Goal: Go to known website: Go to known website

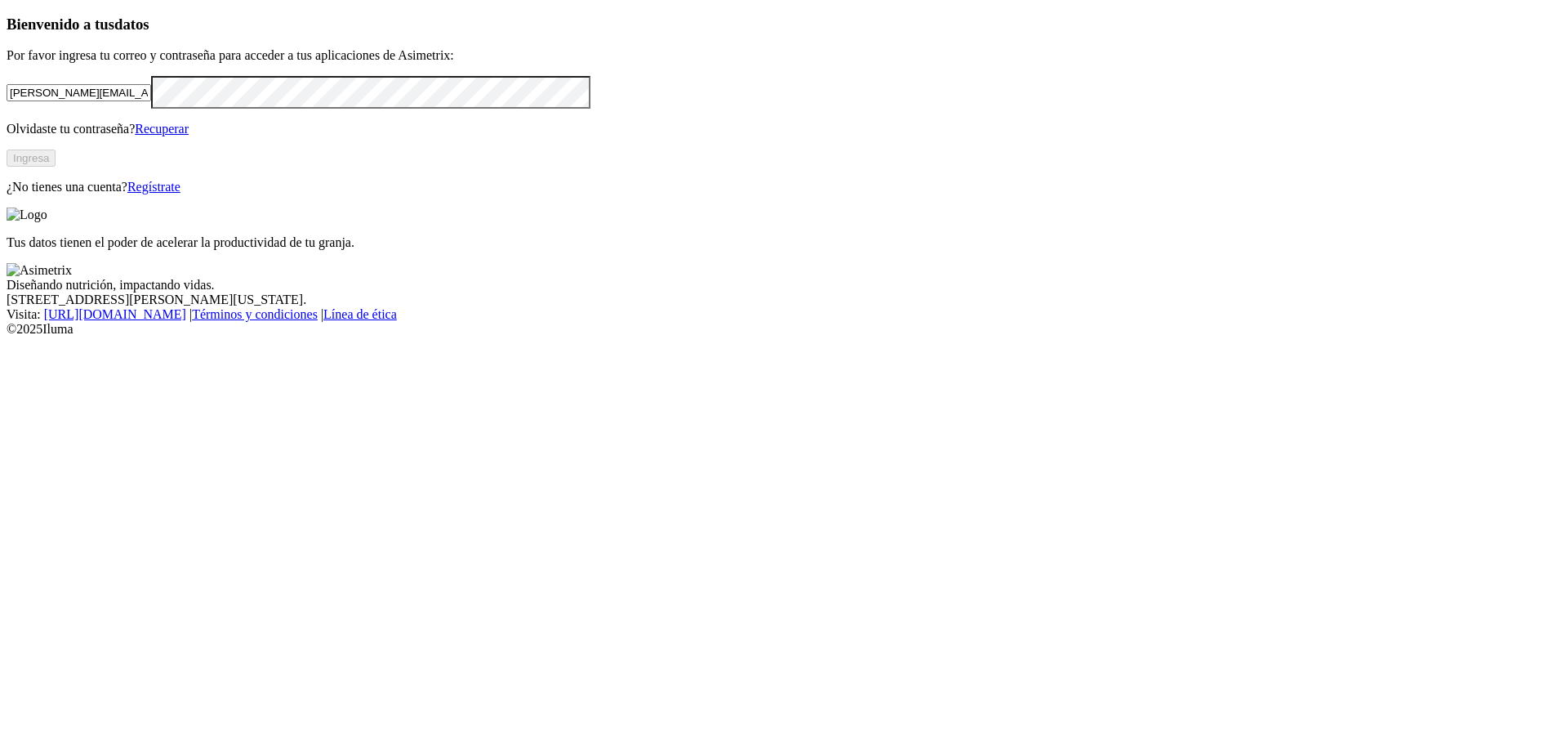
drag, startPoint x: 255, startPoint y: 219, endPoint x: 73, endPoint y: 227, distance: 182.2
click at [73, 195] on div "Bienvenido a tus datos Por favor ingresa tu correo y contraseña para acceder a …" at bounding box center [784, 104] width 1555 height 179
drag, startPoint x: 150, startPoint y: 216, endPoint x: 118, endPoint y: 226, distance: 33.5
click at [118, 102] on input ".co" at bounding box center [79, 93] width 144 height 17
click at [10, 195] on div "Bienvenido a tus datos Por favor ingresa tu correo y contraseña para acceder a …" at bounding box center [784, 104] width 1555 height 179
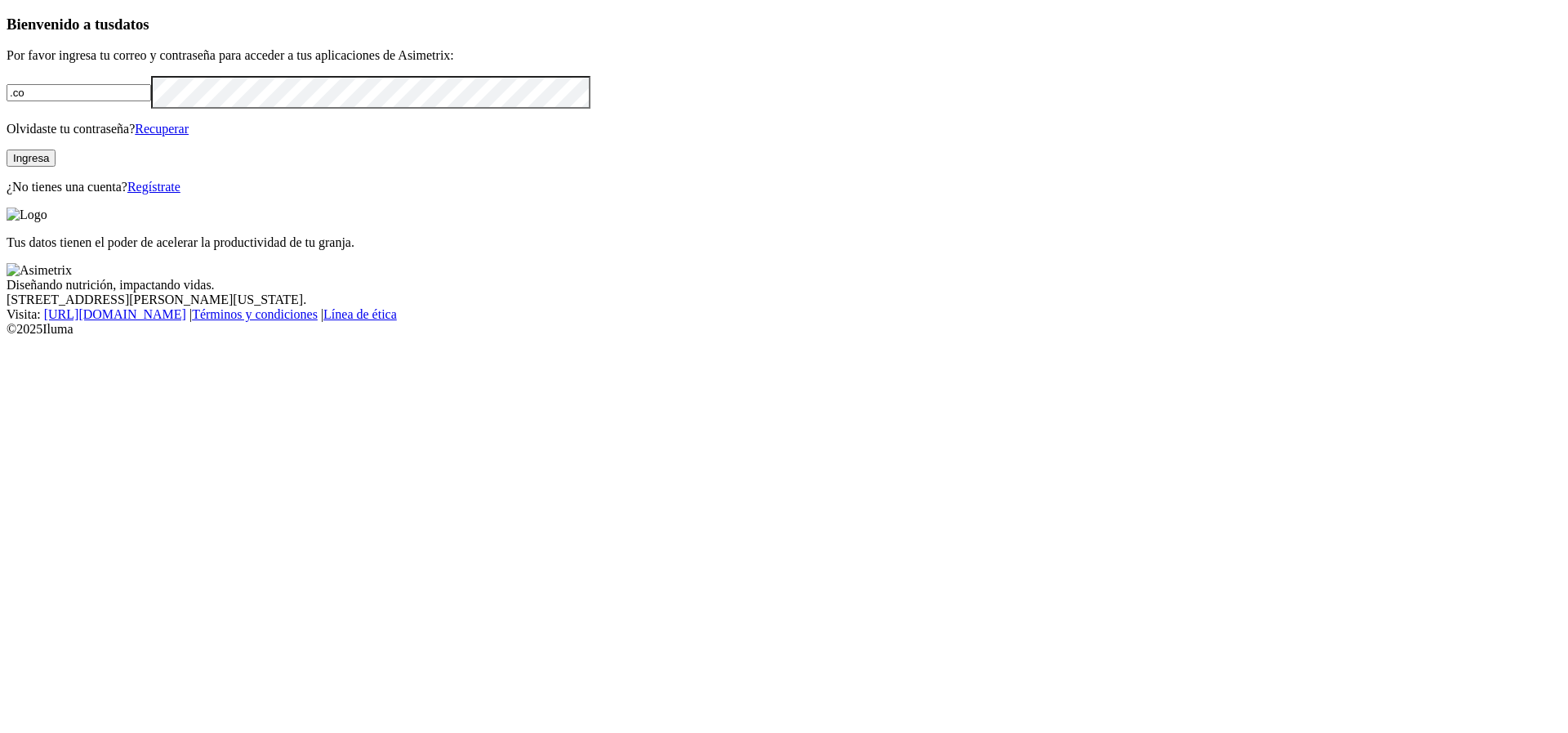
drag, startPoint x: 165, startPoint y: 238, endPoint x: 0, endPoint y: 216, distance: 166.5
click at [7, 195] on div "Bienvenido a tus datos Por favor ingresa tu correo y contraseña para acceder a …" at bounding box center [784, 104] width 1555 height 179
type input "[PERSON_NAME][EMAIL_ADDRESS][PERSON_NAME][DOMAIN_NAME]"
click at [7, 195] on div "Bienvenido a tus datos Por favor ingresa tu correo y contraseña para acceder a …" at bounding box center [784, 104] width 1555 height 179
click at [108, 102] on input "[PERSON_NAME][EMAIL_ADDRESS][PERSON_NAME][DOMAIN_NAME]" at bounding box center [79, 93] width 144 height 17
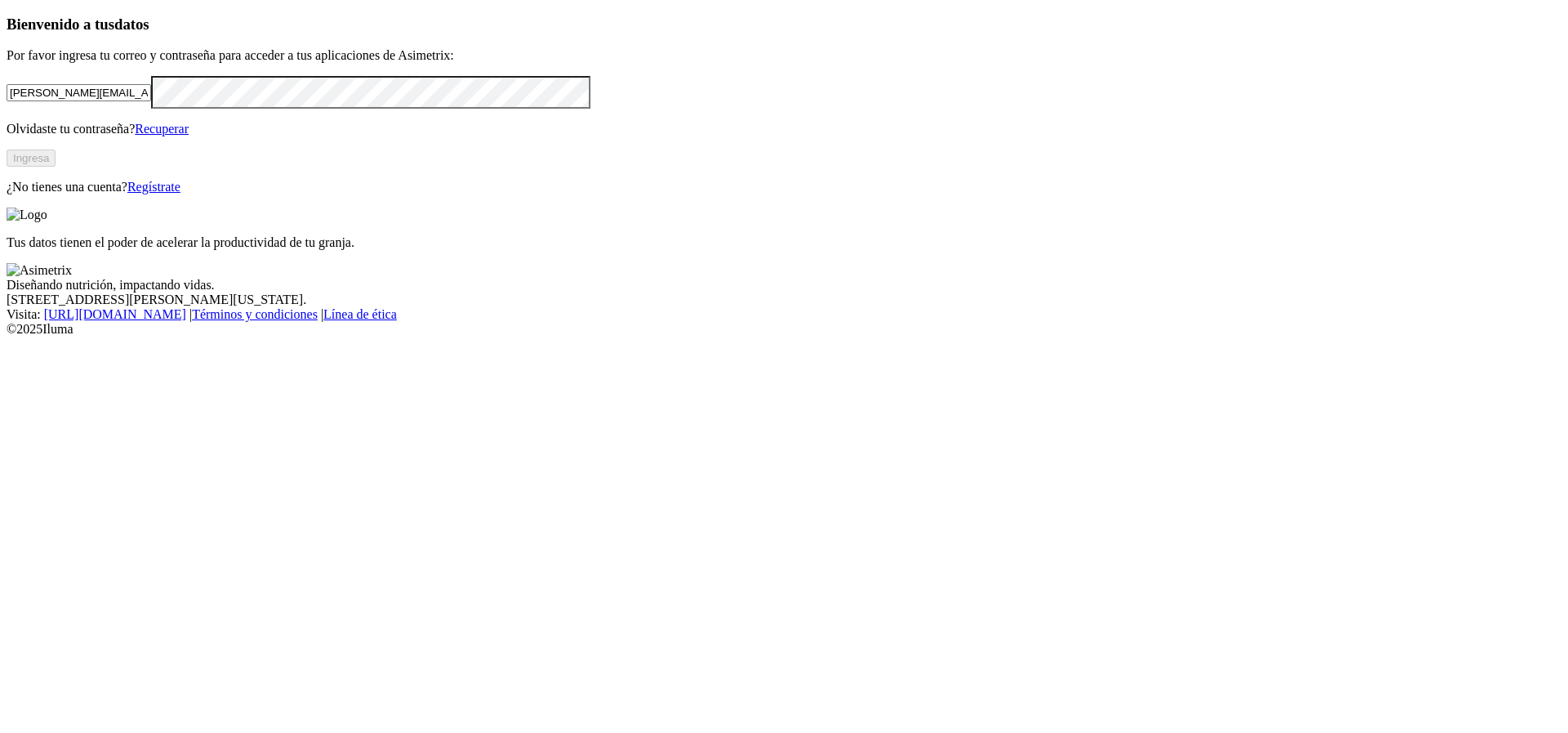
click at [155, 108] on form "[PERSON_NAME][EMAIL_ADDRESS][PERSON_NAME][DOMAIN_NAME]" at bounding box center [784, 91] width 1555 height 32
click input "submit" at bounding box center [0, 0] width 0 height 0
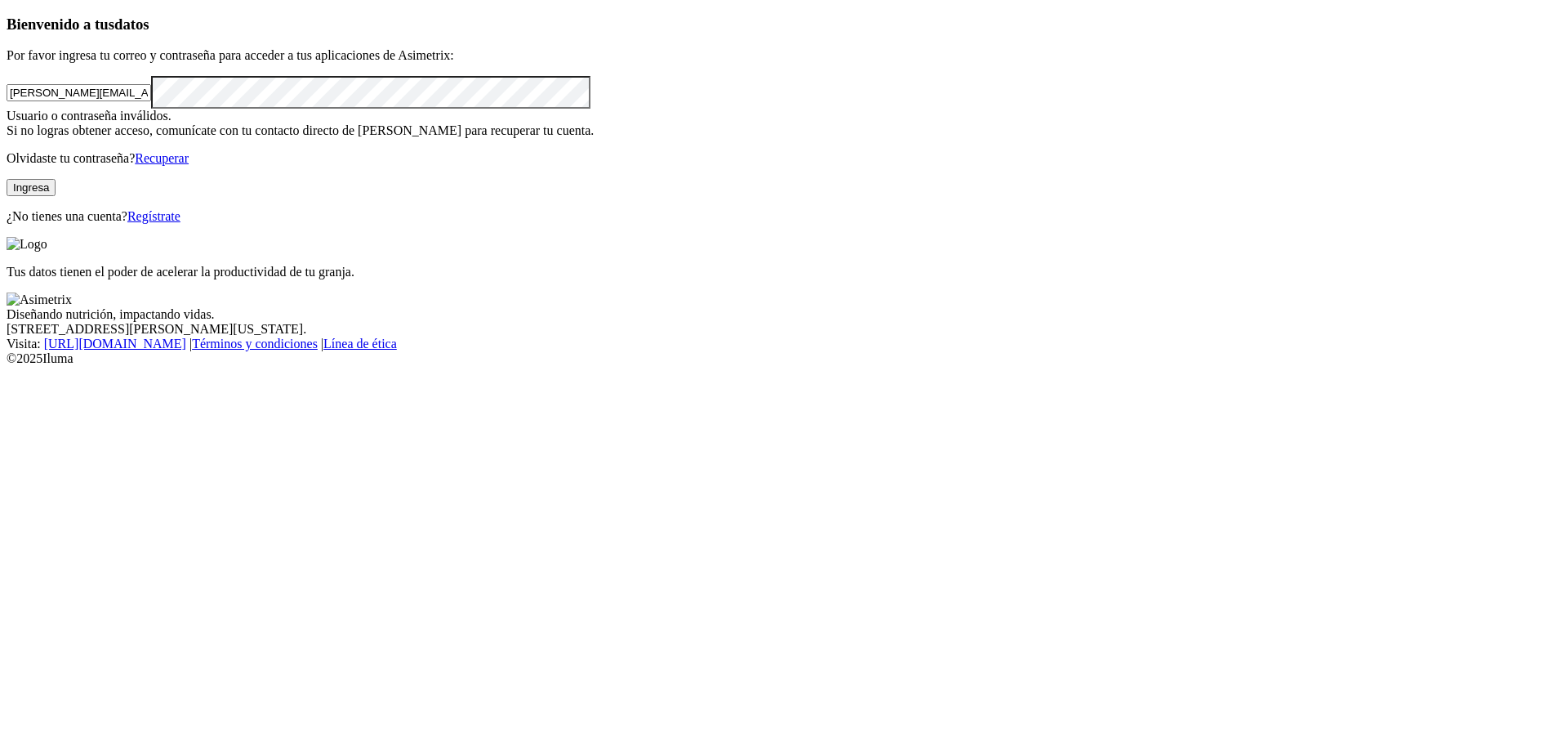
click at [108, 166] on p "Olvidaste tu contraseña? Recuperar" at bounding box center [784, 158] width 1555 height 15
click at [7, 224] on div "Bienvenido a tus datos Por favor ingresa tu correo y contraseña para acceder a …" at bounding box center [784, 120] width 1555 height 208
click input "submit" at bounding box center [0, 0] width 0 height 0
drag, startPoint x: 226, startPoint y: 234, endPoint x: 0, endPoint y: 228, distance: 226.1
click at [7, 224] on div "Bienvenido a tus datos Por favor ingresa tu correo y contraseña para acceder a …" at bounding box center [784, 120] width 1555 height 208
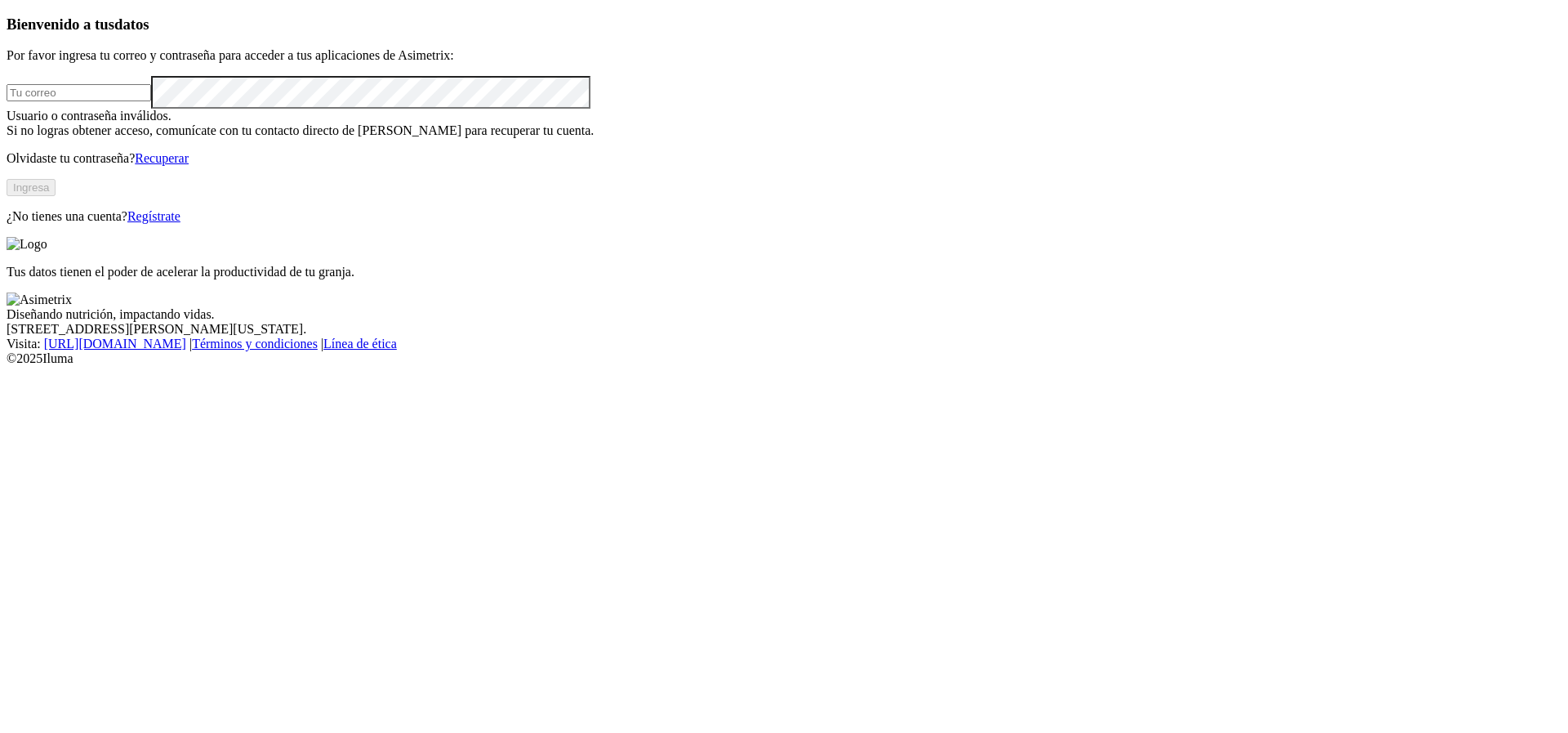
type input "[PERSON_NAME][EMAIL_ADDRESS][DOMAIN_NAME]"
click at [56, 196] on button "Ingresa" at bounding box center [31, 187] width 49 height 17
